Goal: Book appointment/travel/reservation

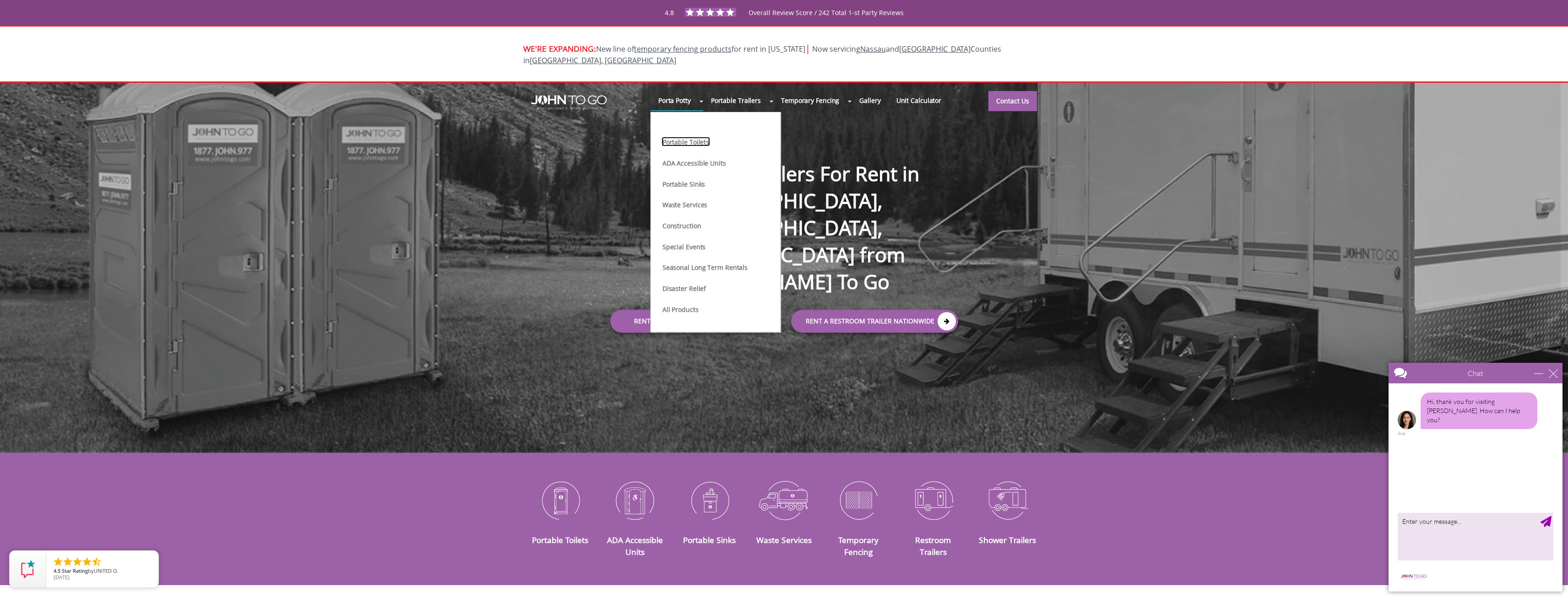
click at [690, 136] on link "Portable Toilets" at bounding box center [686, 141] width 49 height 9
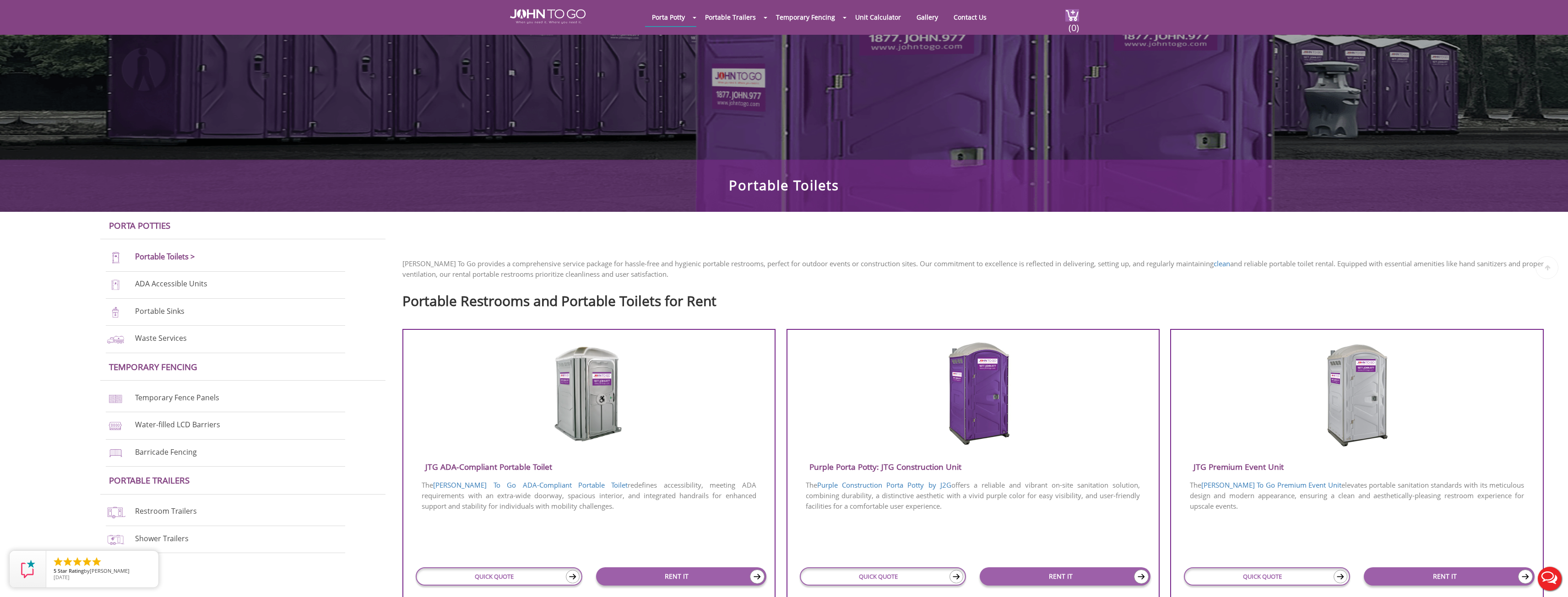
scroll to position [153, 0]
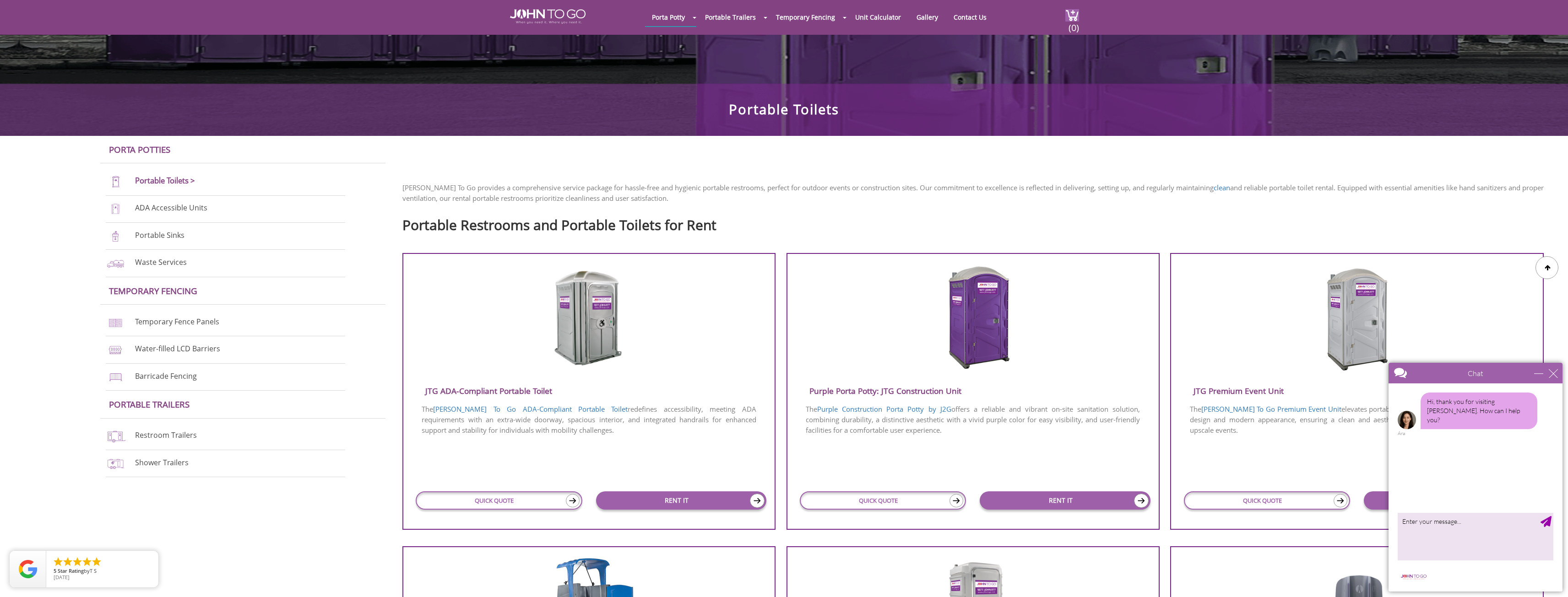
click at [985, 337] on img at bounding box center [973, 318] width 88 height 105
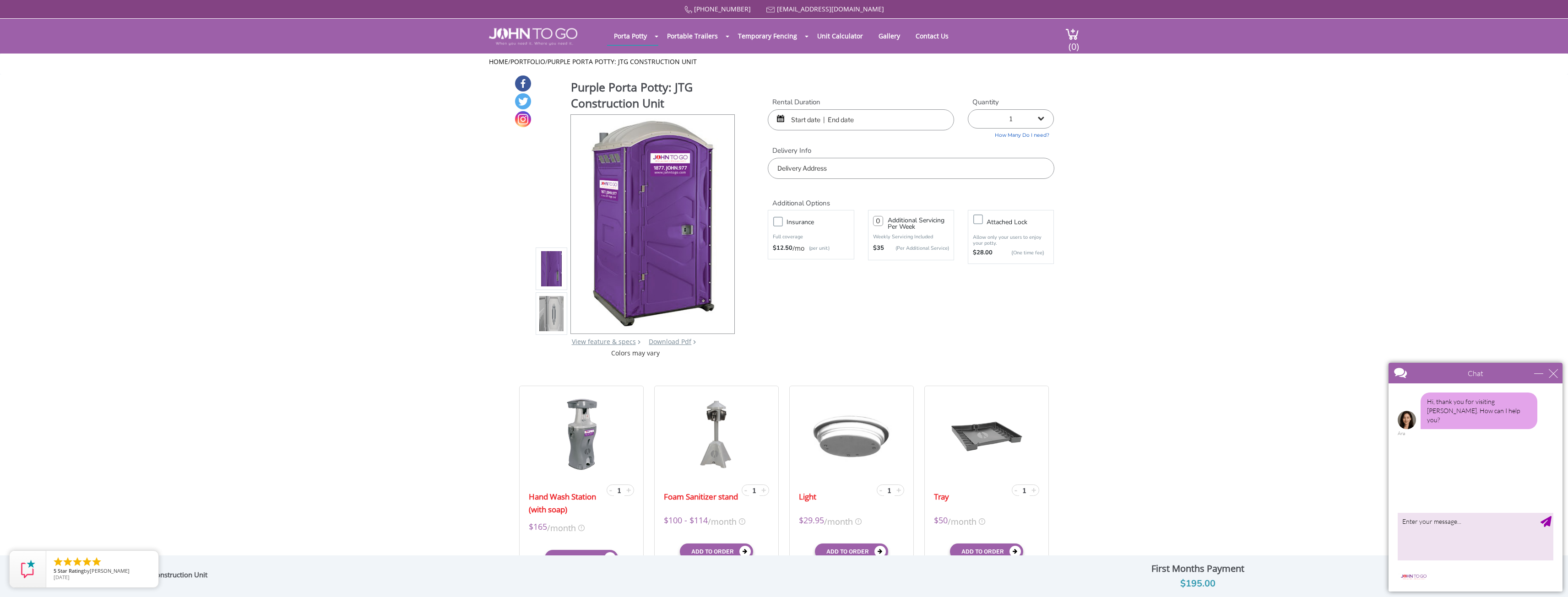
click at [911, 122] on input "text" at bounding box center [861, 119] width 186 height 21
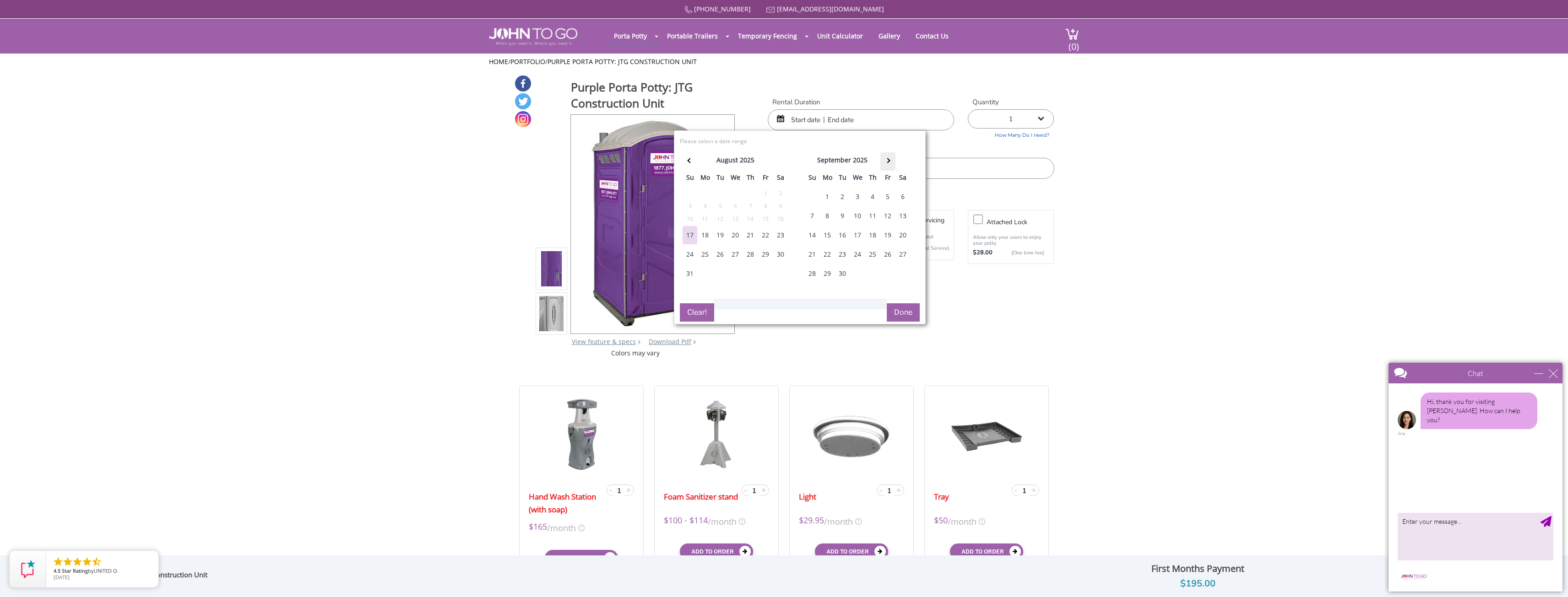
click at [888, 159] on span at bounding box center [888, 160] width 5 height 5
click at [887, 255] on div "24" at bounding box center [888, 254] width 15 height 19
click at [828, 277] on div "27" at bounding box center [827, 274] width 15 height 19
type input "10/24/2025 to 10/27/2025"
click at [901, 310] on button "Done" at bounding box center [903, 312] width 33 height 19
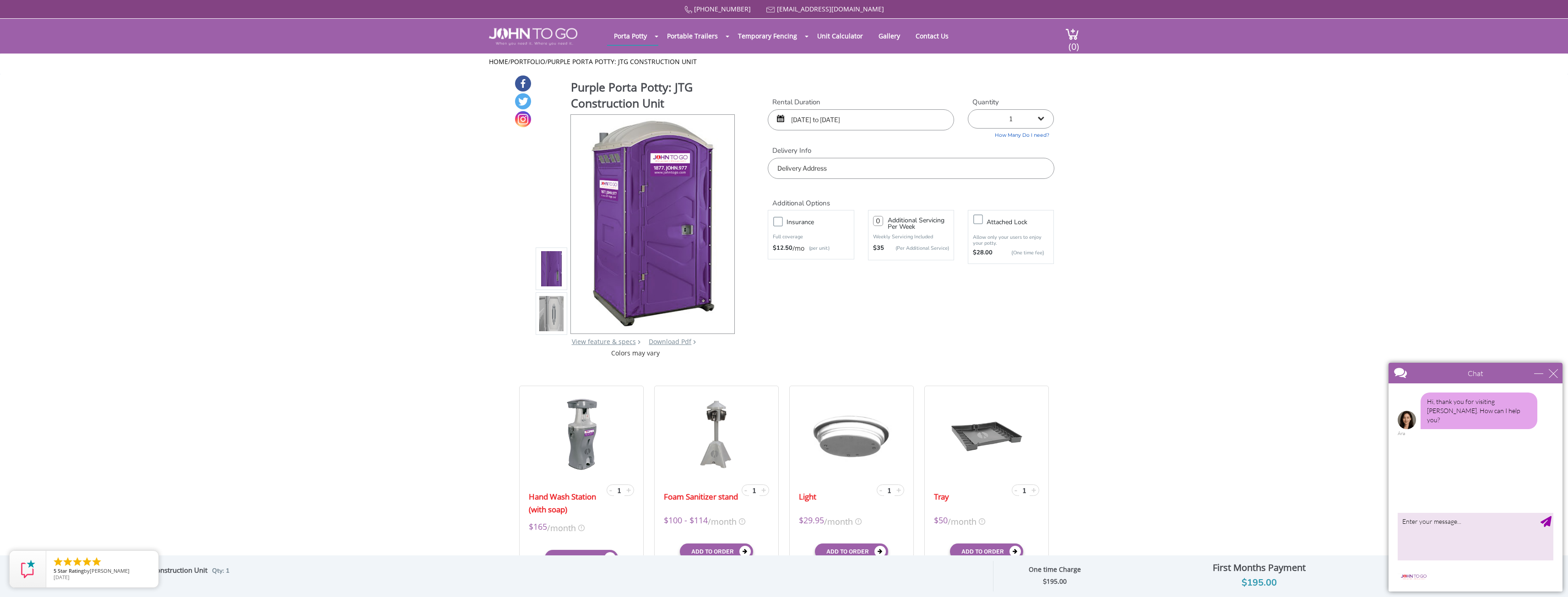
click at [933, 172] on input "text" at bounding box center [911, 168] width 286 height 21
click at [867, 174] on input "text" at bounding box center [911, 168] width 286 height 21
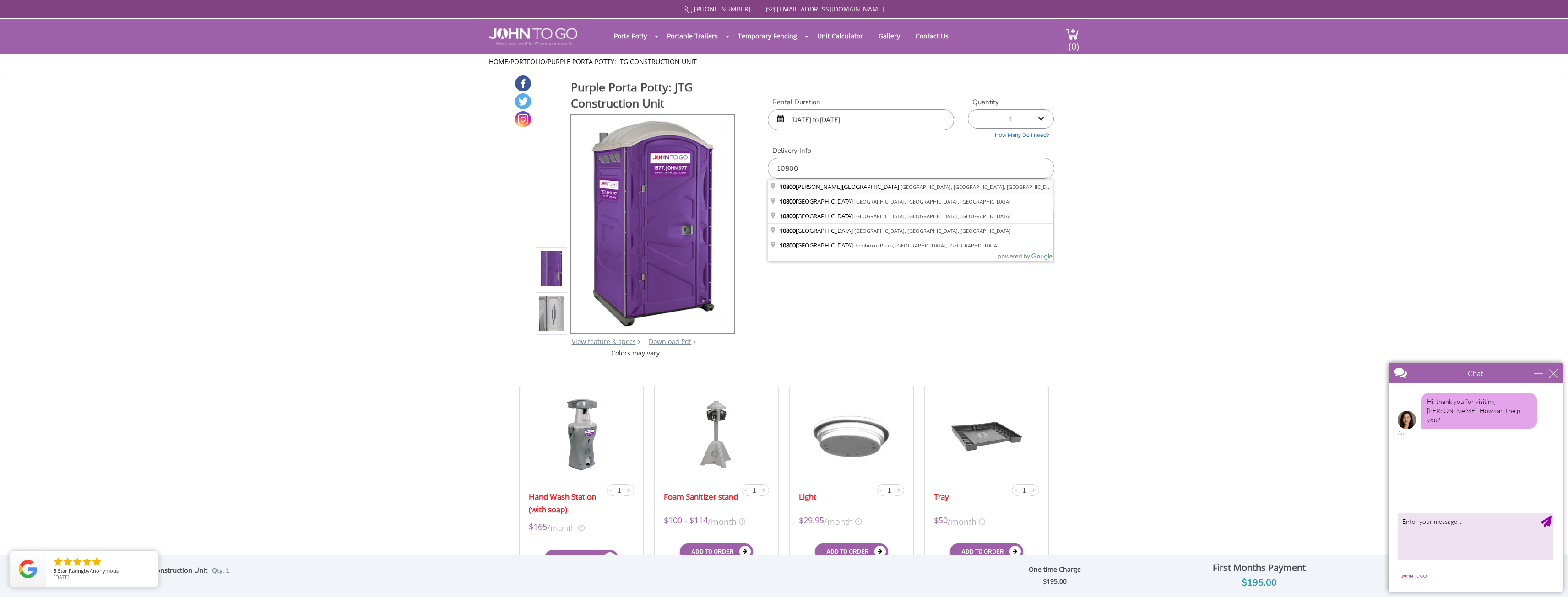
type input "10800 Collins Avenue, Miami Beach, FL, USA"
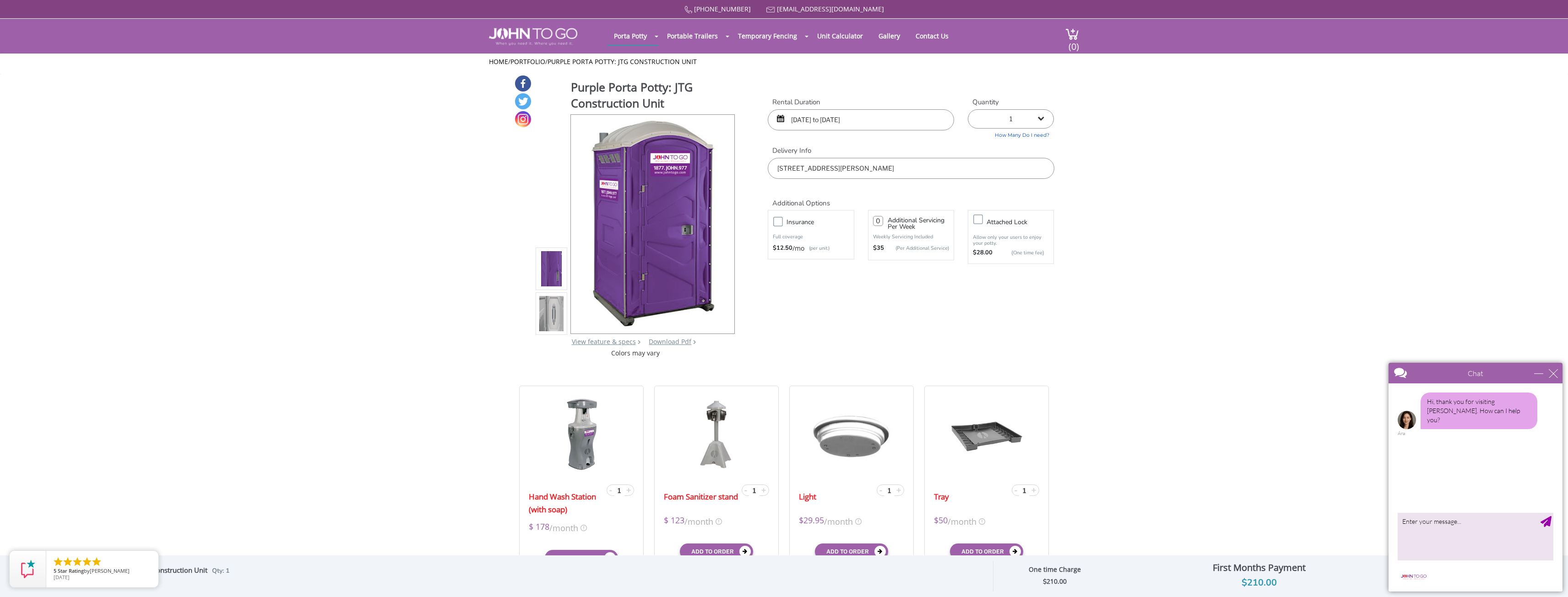
click at [1037, 120] on select "1 2 (5% discount) 3 (8% discount) 4 (10% discount) 5 (12% discount) 6 (12% disc…" at bounding box center [1010, 119] width 86 height 19
select select "10"
click at [967, 109] on select "1 2 (5% discount) 3 (8% discount) 4 (10% discount) 5 (12% discount) 6 (12% disc…" at bounding box center [1010, 119] width 86 height 19
